Goal: Information Seeking & Learning: Learn about a topic

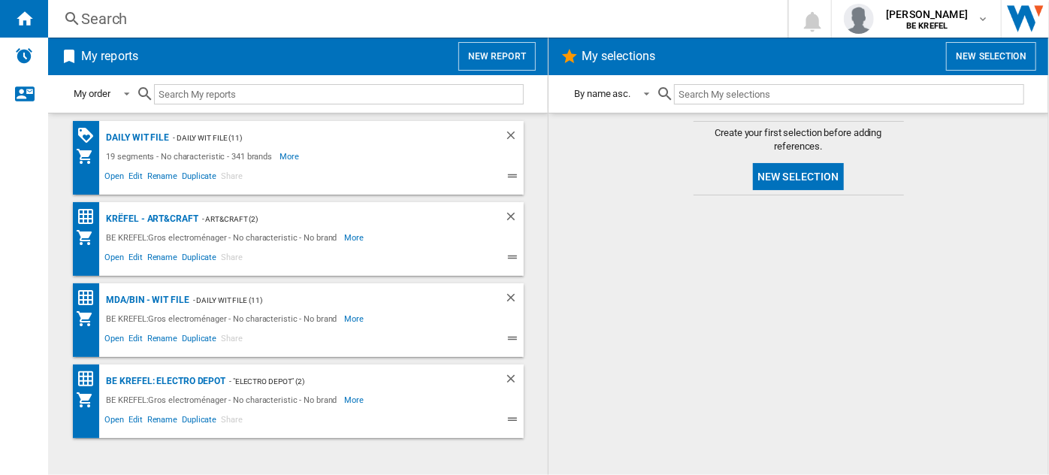
click at [248, 29] on div "Search Search 0 [PERSON_NAME] BE KREFEL BE KREFEL My settings Logout" at bounding box center [548, 19] width 1001 height 38
click at [230, 24] on div "Search" at bounding box center [414, 18] width 667 height 21
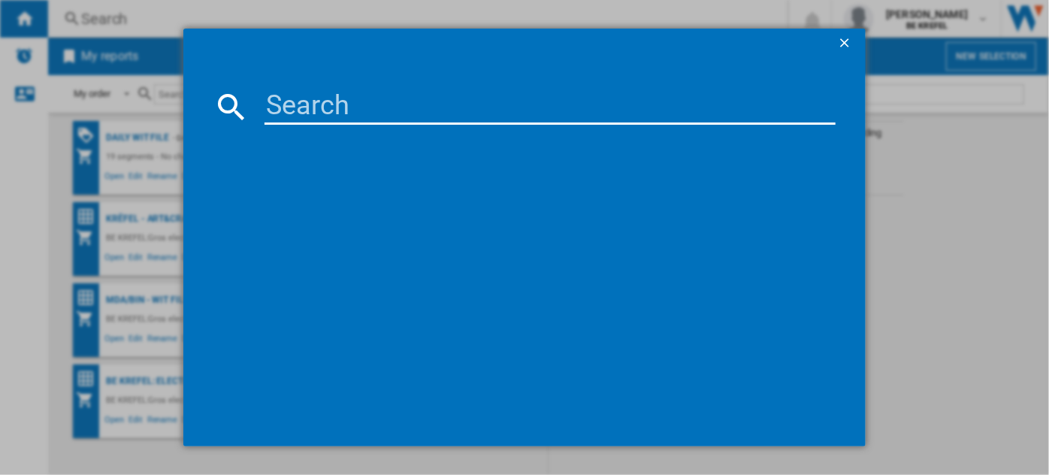
click at [289, 101] on input at bounding box center [549, 107] width 570 height 36
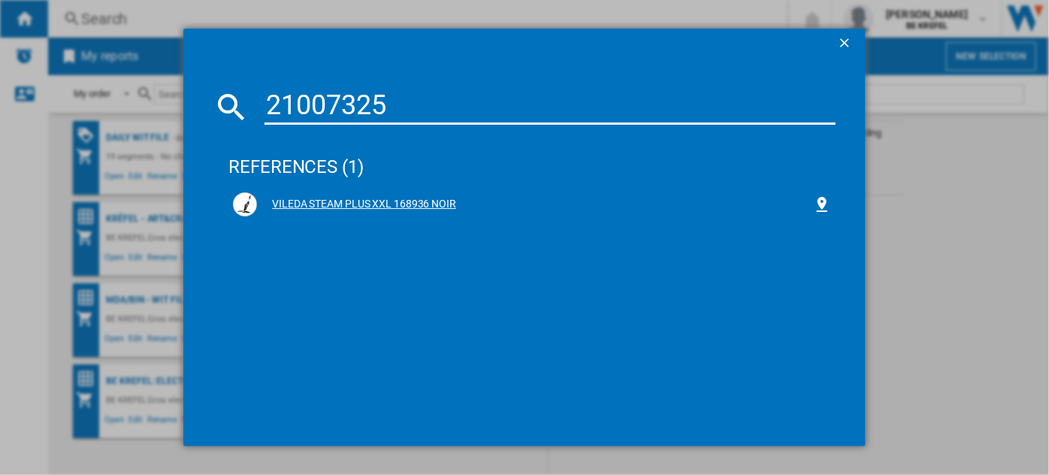
type input "21007325"
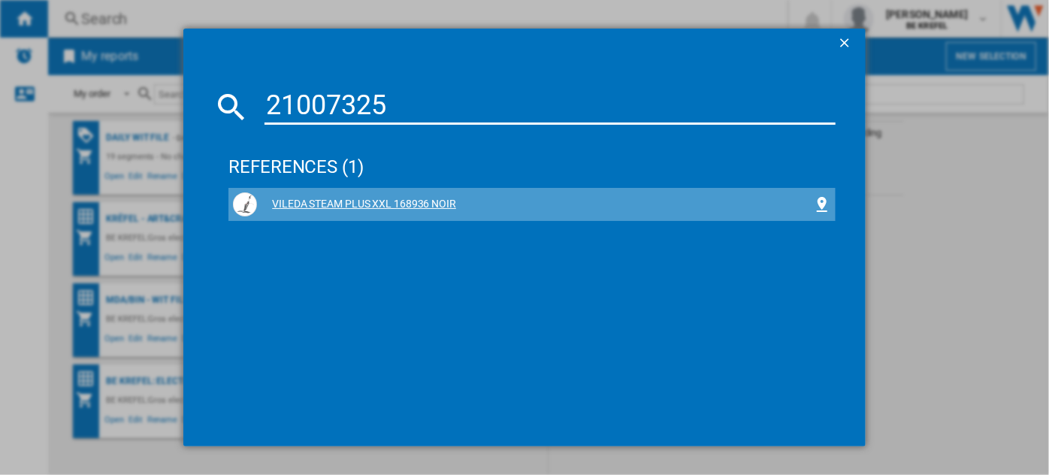
click at [373, 206] on div "VILEDA STEAM PLUS XXL 168936 NOIR" at bounding box center [534, 204] width 555 height 15
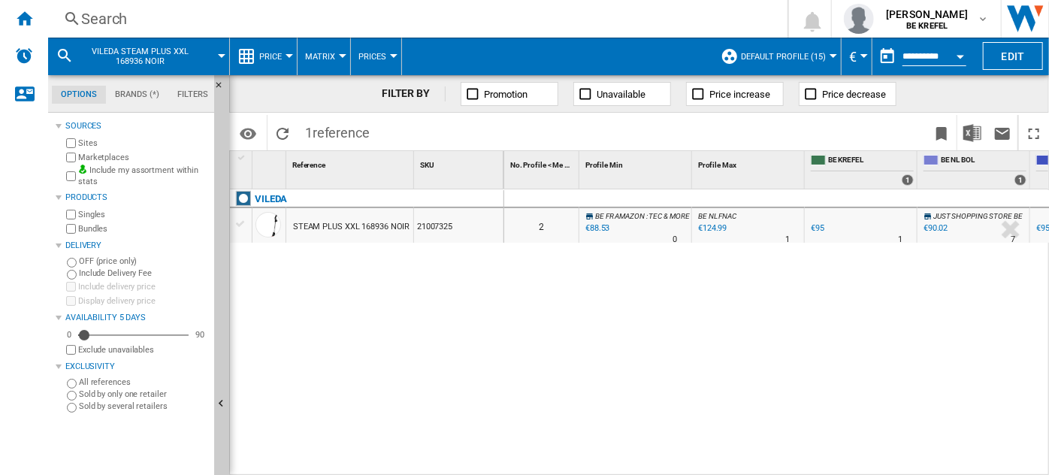
click at [284, 55] on button "Price" at bounding box center [274, 57] width 30 height 38
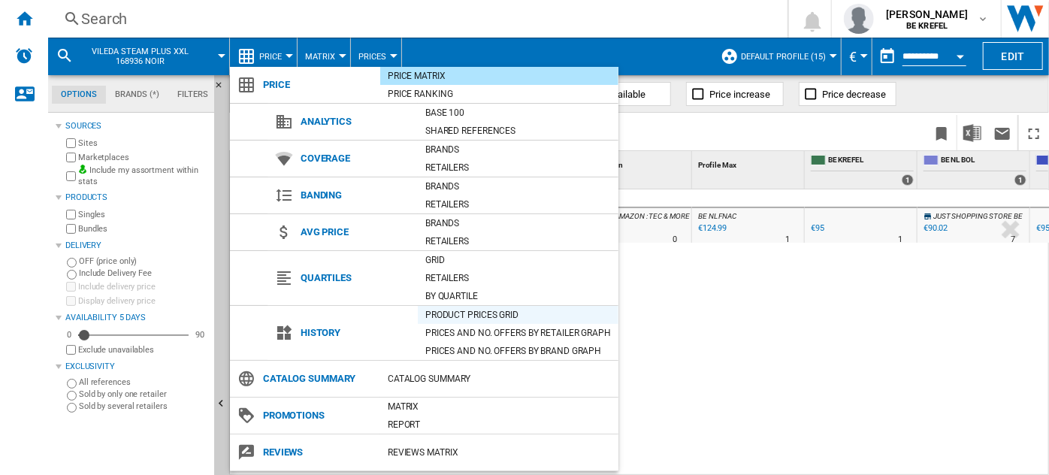
click at [471, 318] on div "Product prices grid" at bounding box center [518, 314] width 201 height 15
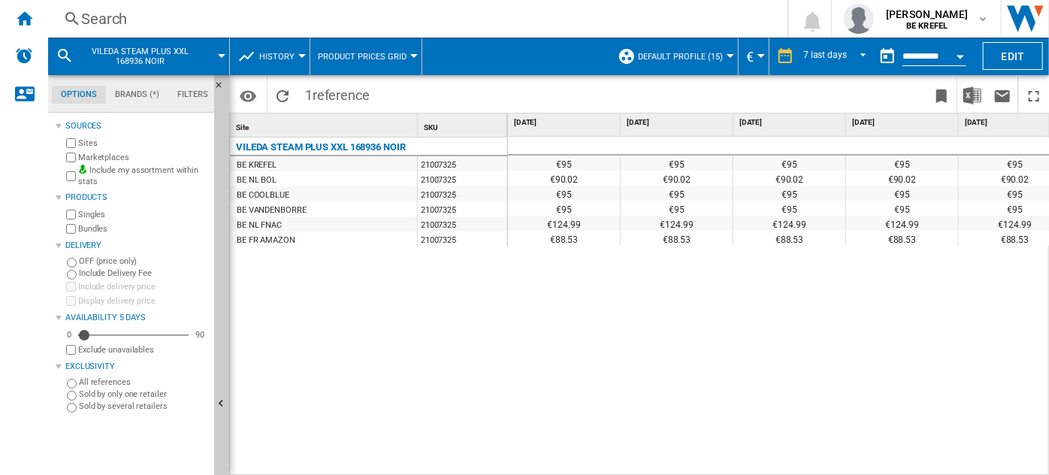
scroll to position [0, 359]
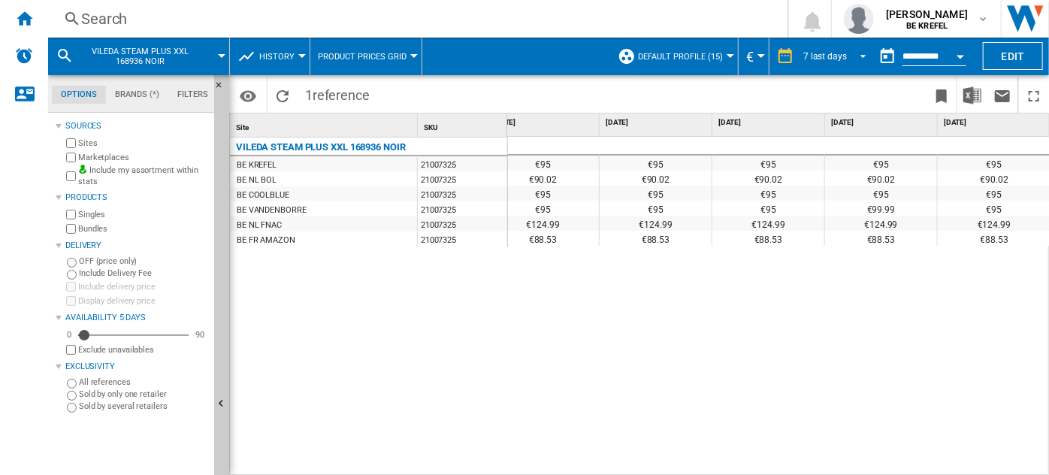
click at [806, 57] on div "7 last days" at bounding box center [825, 56] width 44 height 11
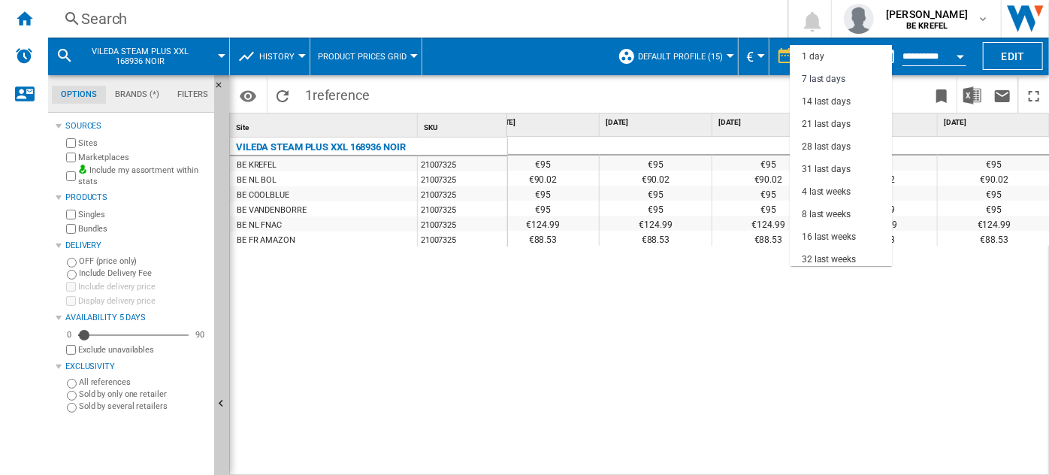
scroll to position [22, 0]
click at [812, 122] on div "28 last days" at bounding box center [826, 125] width 49 height 13
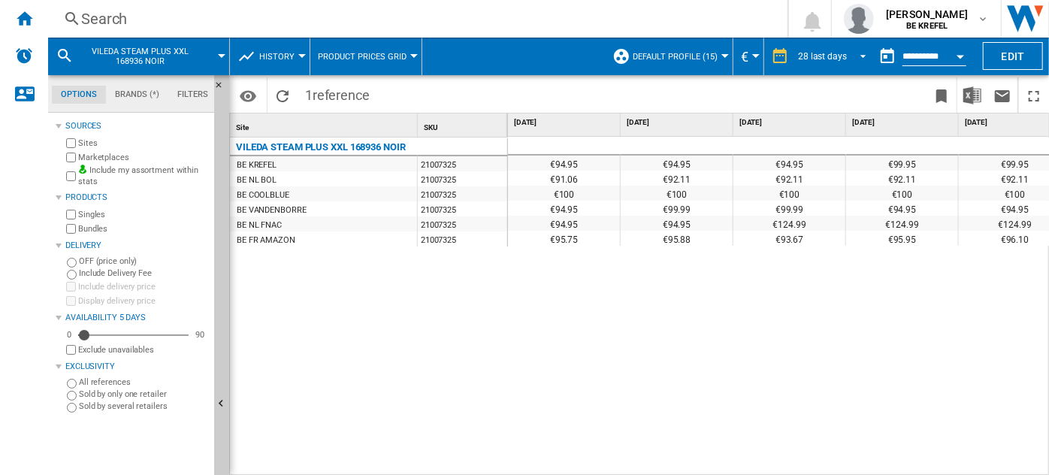
click at [823, 53] on div "28 last days" at bounding box center [822, 56] width 49 height 11
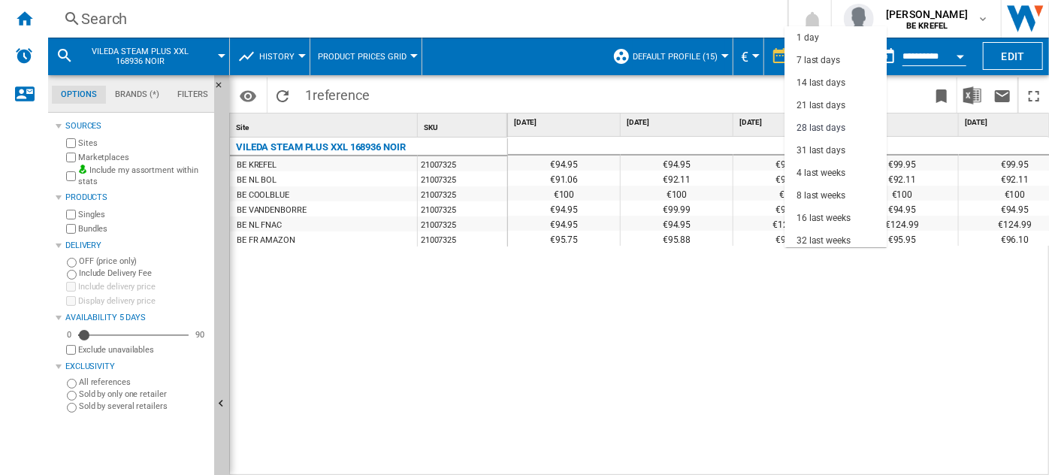
scroll to position [71, 0]
click at [812, 192] on div "3 last months" at bounding box center [824, 192] width 56 height 13
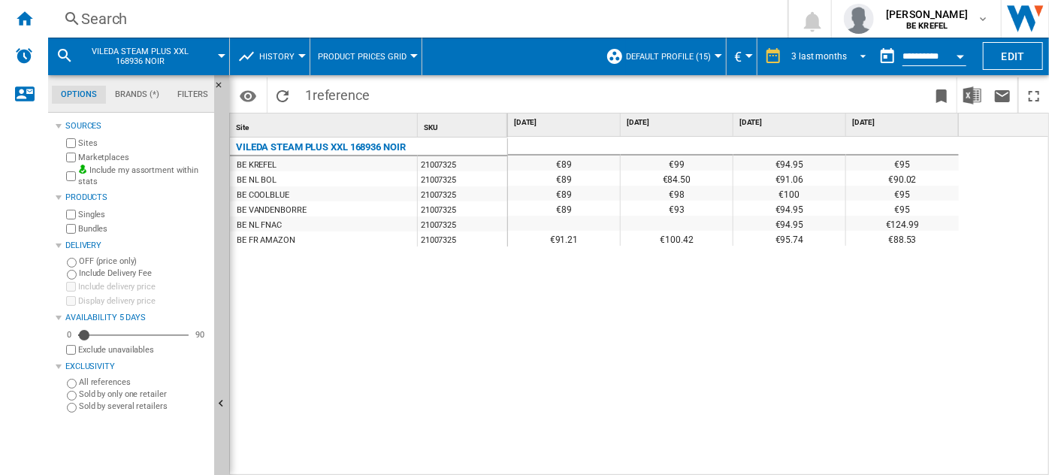
click at [815, 58] on div "3 last months" at bounding box center [819, 56] width 56 height 11
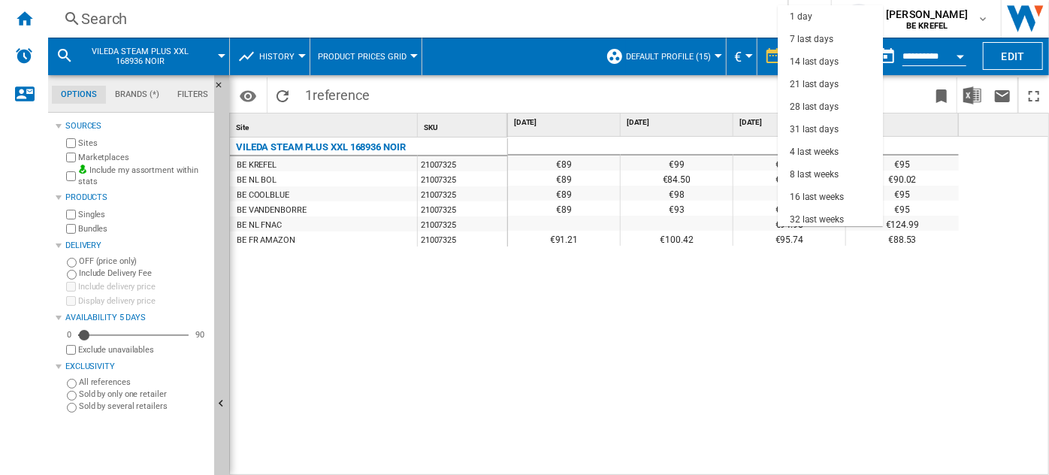
scroll to position [95, 0]
click at [803, 168] on div "6 last months" at bounding box center [818, 170] width 56 height 13
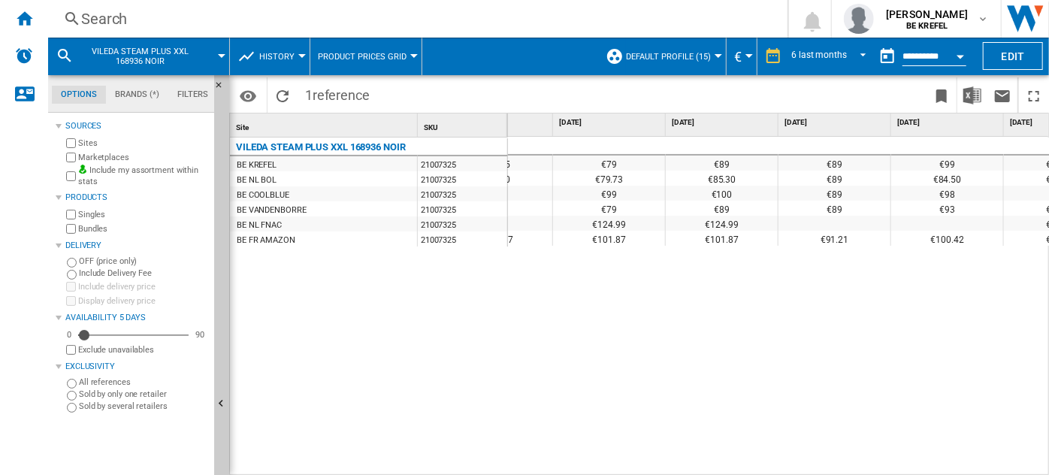
scroll to position [0, 67]
